Goal: Navigation & Orientation: Find specific page/section

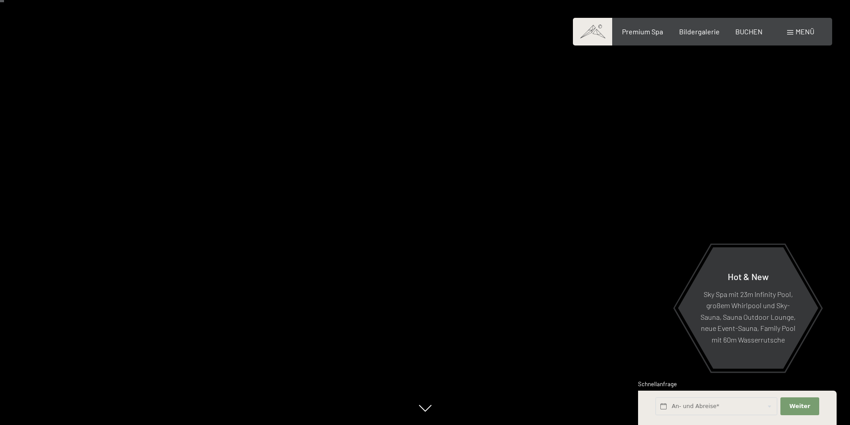
scroll to position [89, 0]
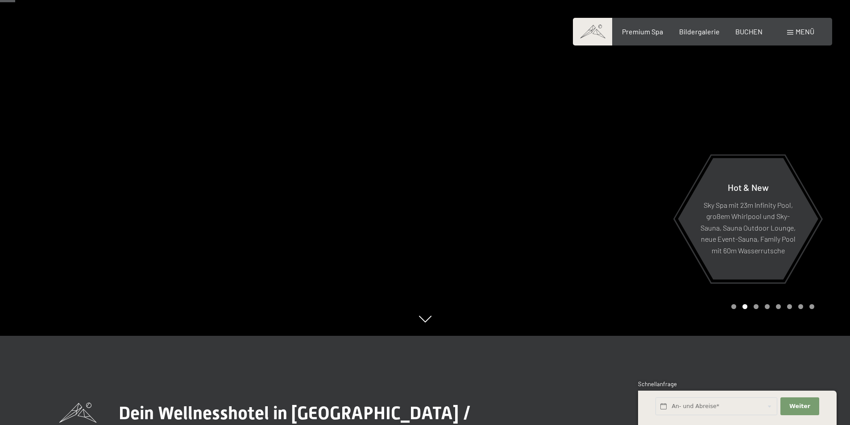
click at [825, 149] on div at bounding box center [637, 123] width 425 height 425
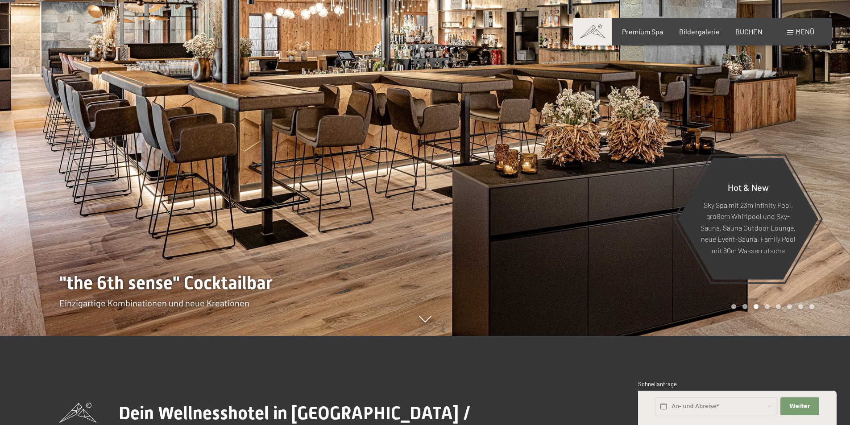
click at [797, 140] on div at bounding box center [637, 123] width 425 height 425
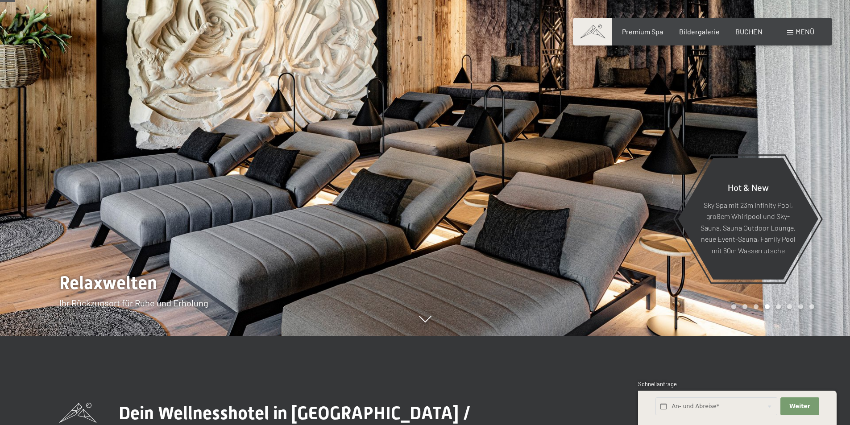
click at [797, 140] on div at bounding box center [637, 123] width 425 height 425
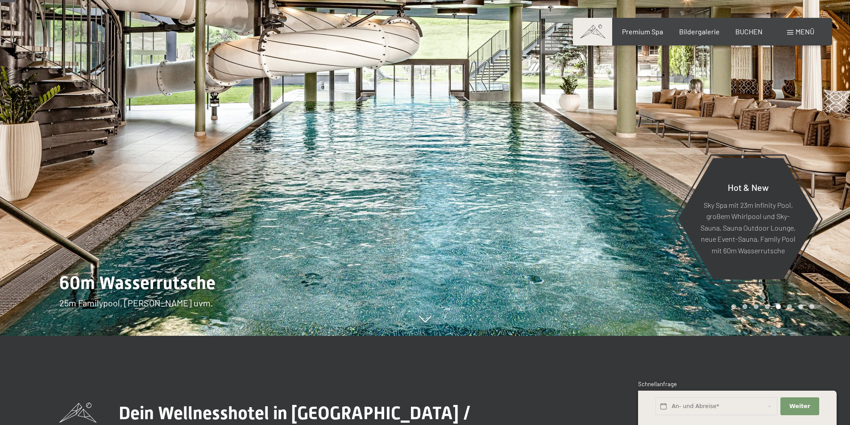
click at [797, 140] on div at bounding box center [637, 123] width 425 height 425
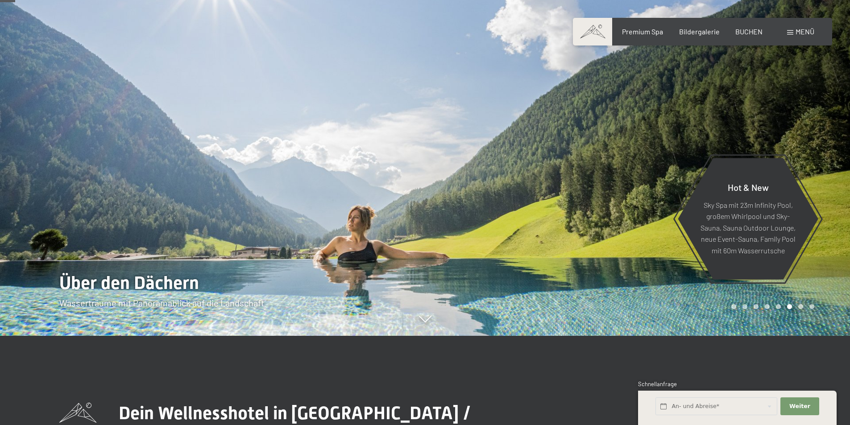
click at [819, 181] on div at bounding box center [637, 123] width 425 height 425
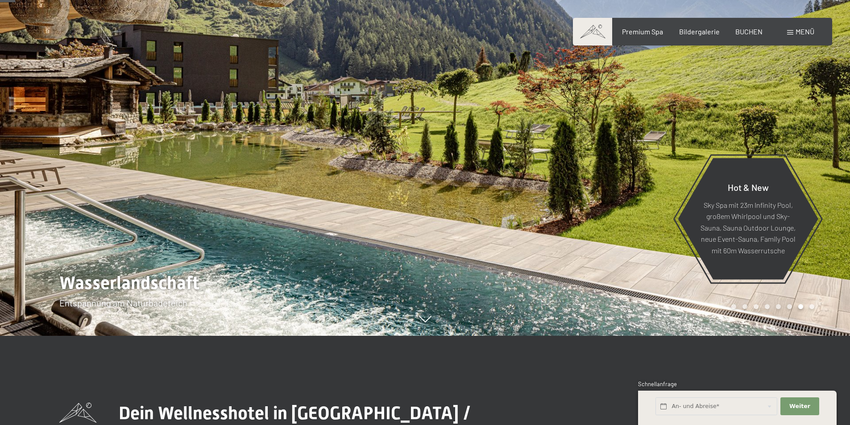
click at [830, 195] on div at bounding box center [637, 123] width 425 height 425
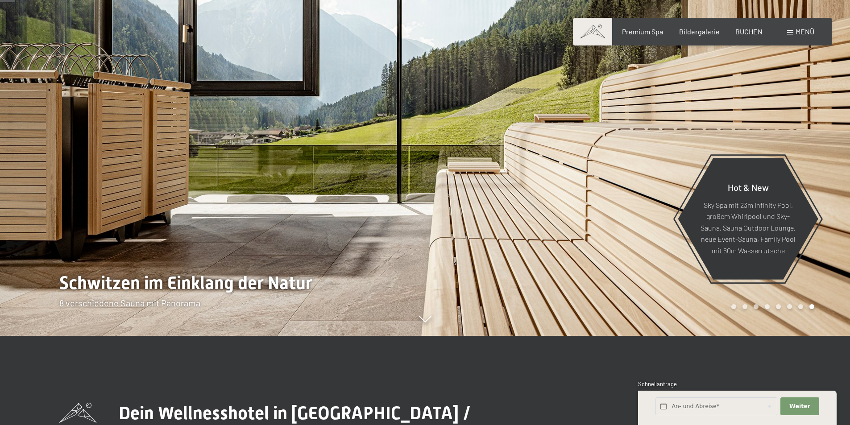
click at [830, 194] on div at bounding box center [637, 123] width 425 height 425
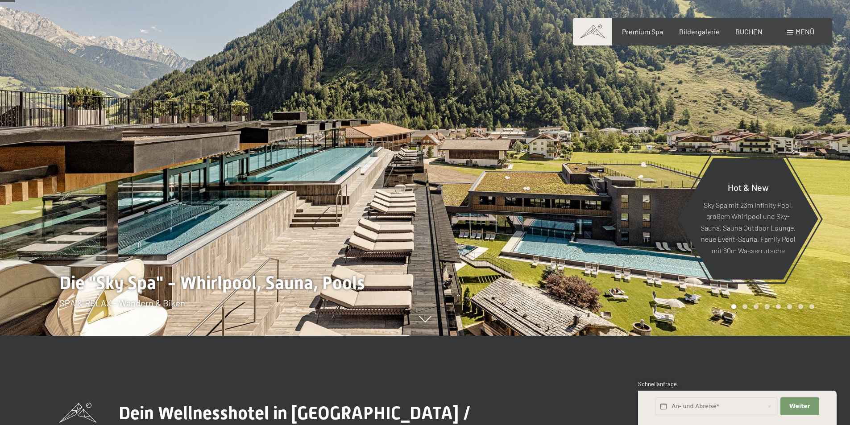
click at [828, 182] on div at bounding box center [637, 123] width 425 height 425
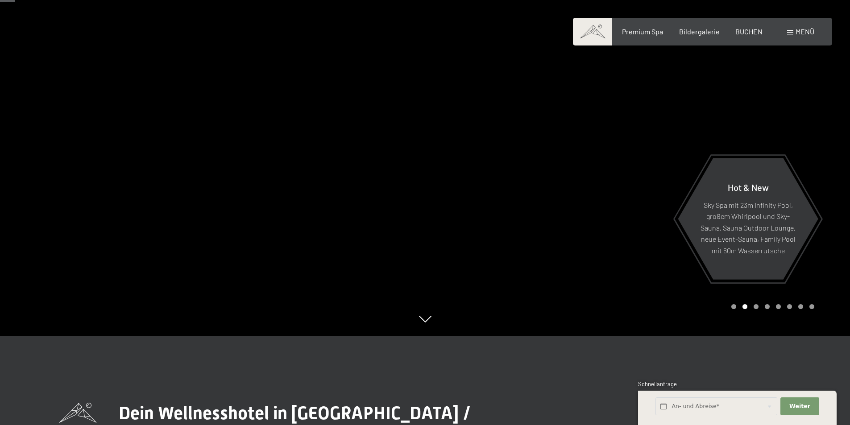
click at [821, 160] on div at bounding box center [637, 123] width 425 height 425
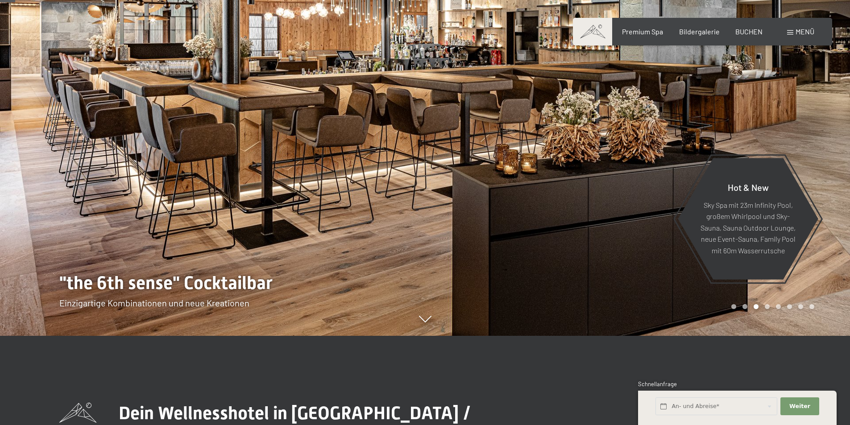
click at [821, 160] on div at bounding box center [637, 123] width 425 height 425
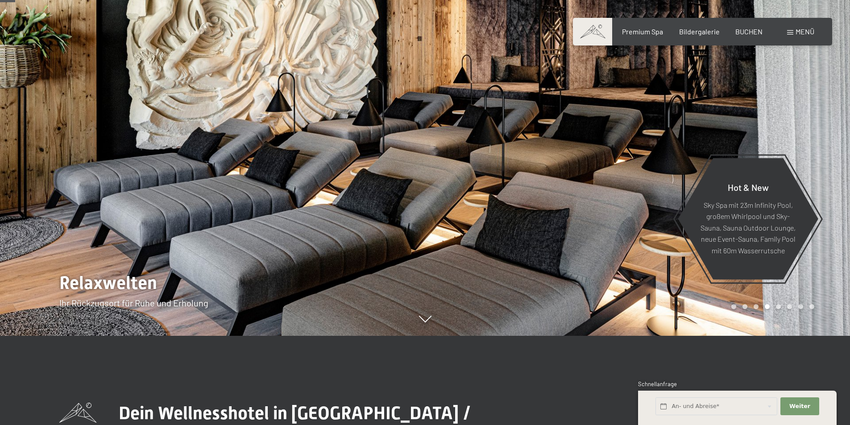
click at [821, 161] on div at bounding box center [637, 123] width 425 height 425
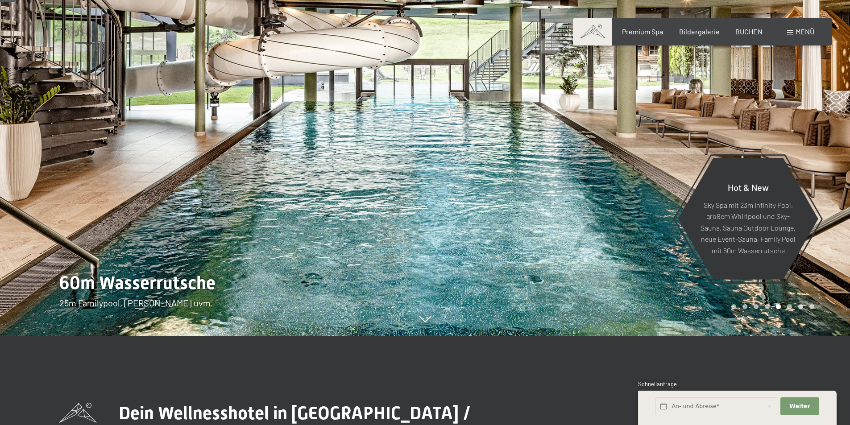
click at [821, 161] on div at bounding box center [637, 123] width 425 height 425
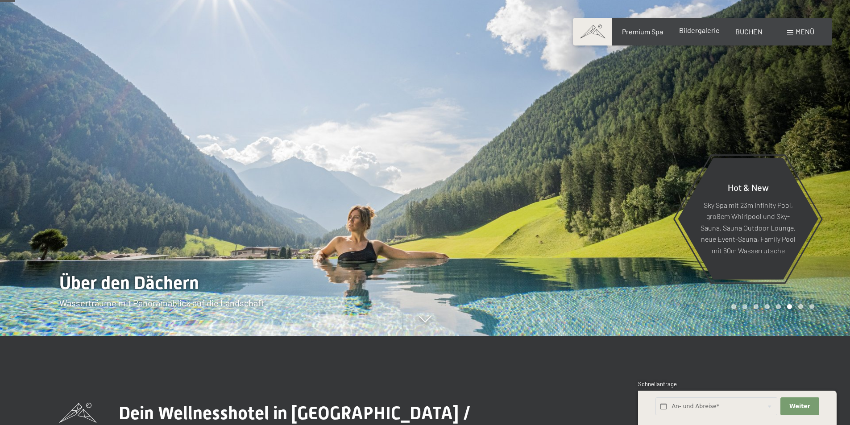
click at [699, 32] on span "Bildergalerie" at bounding box center [699, 30] width 41 height 8
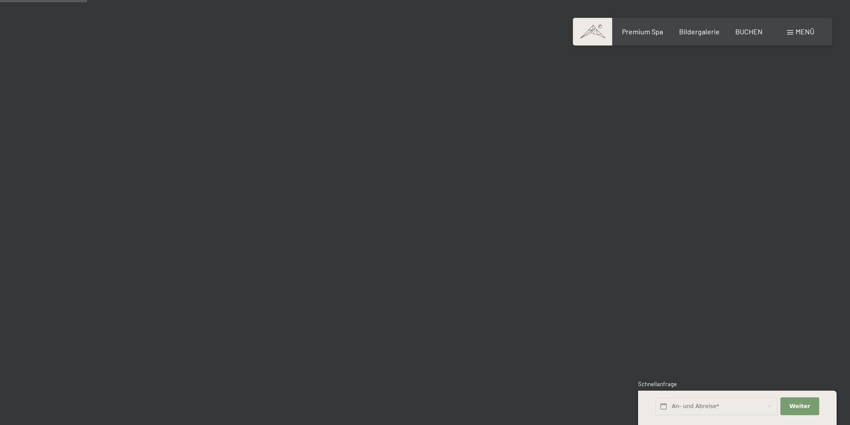
scroll to position [1116, 0]
